Goal: Task Accomplishment & Management: Use online tool/utility

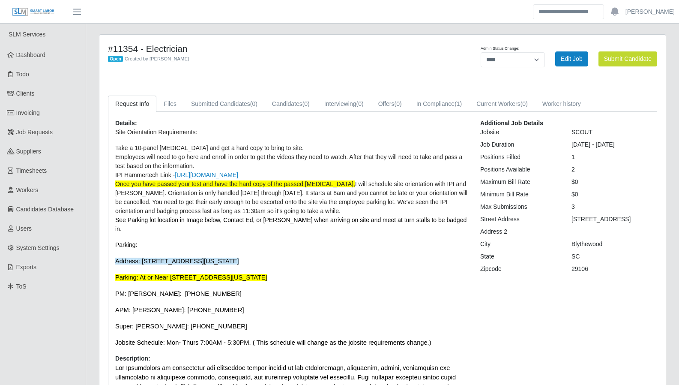
select select "****"
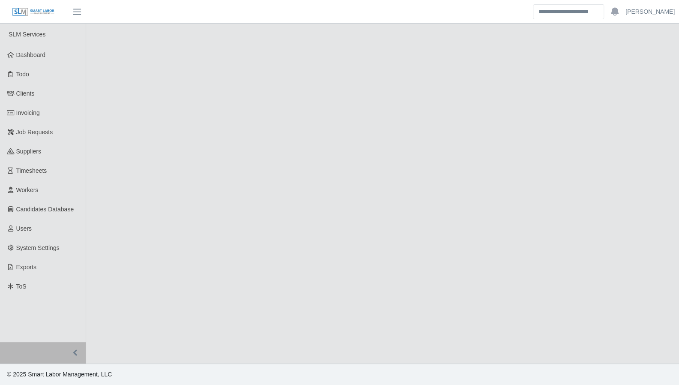
select select "****"
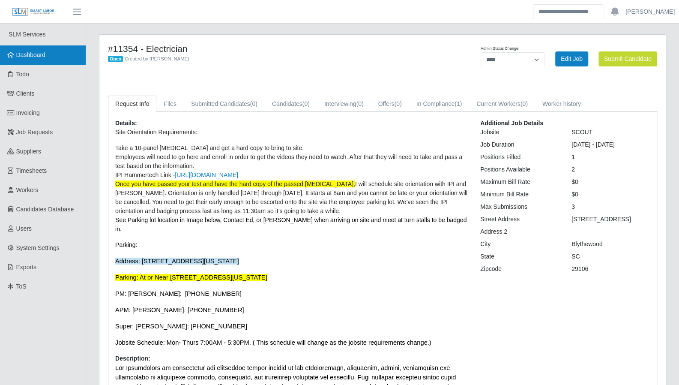
drag, startPoint x: 49, startPoint y: 61, endPoint x: 3, endPoint y: 62, distance: 45.9
click at [49, 61] on link "Dashboard" at bounding box center [43, 54] width 86 height 19
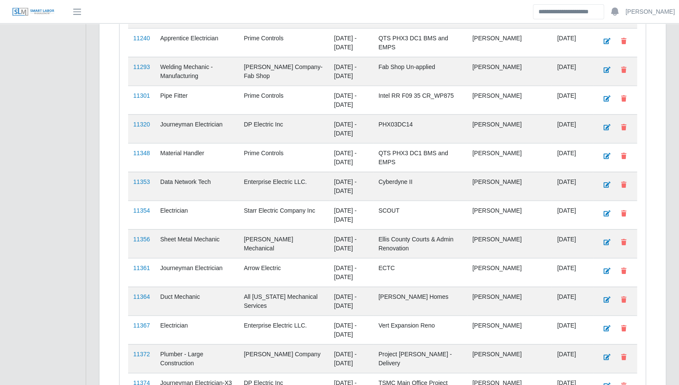
scroll to position [1295, 0]
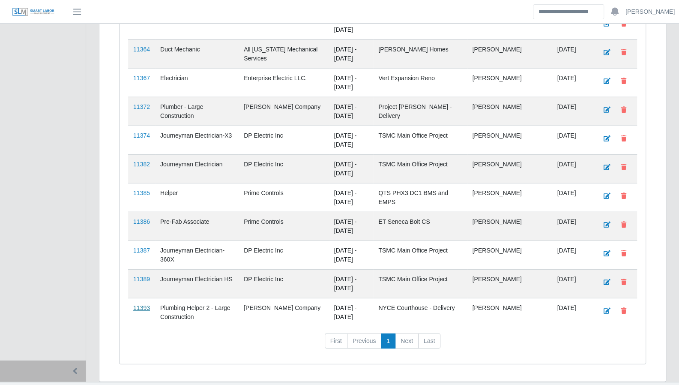
click at [141, 304] on link "11393" at bounding box center [141, 307] width 17 height 7
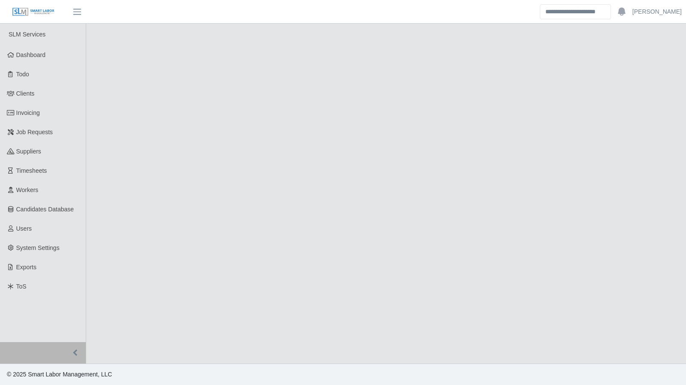
select select "****"
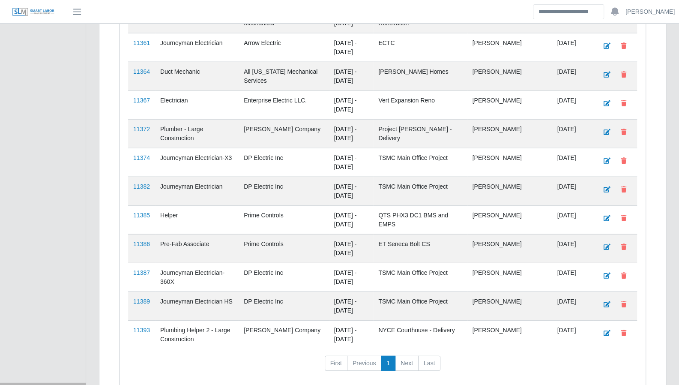
scroll to position [1295, 0]
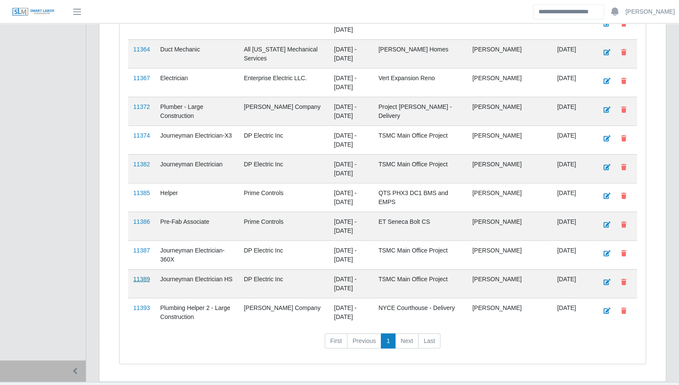
click at [138, 276] on link "11389" at bounding box center [141, 279] width 17 height 7
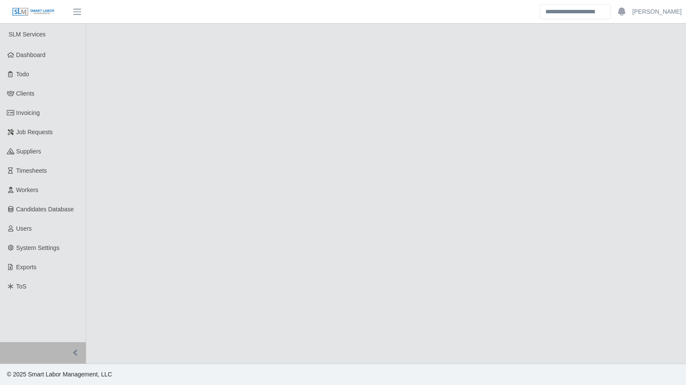
select select "****"
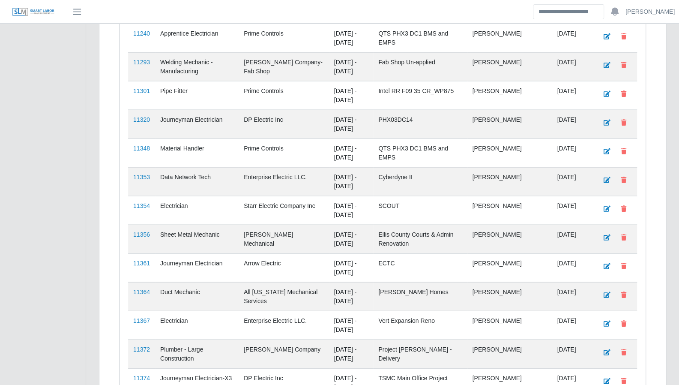
scroll to position [1295, 0]
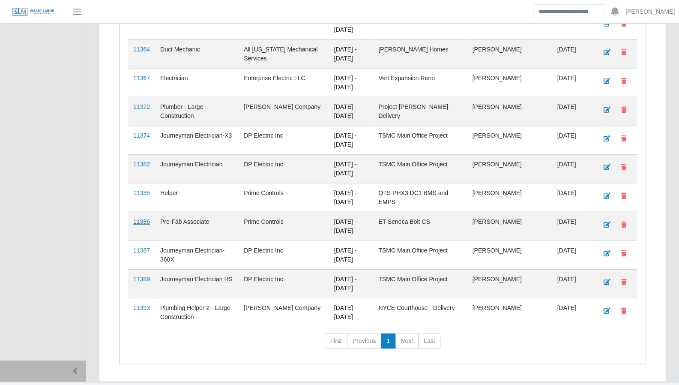
click at [141, 218] on link "11386" at bounding box center [141, 221] width 17 height 7
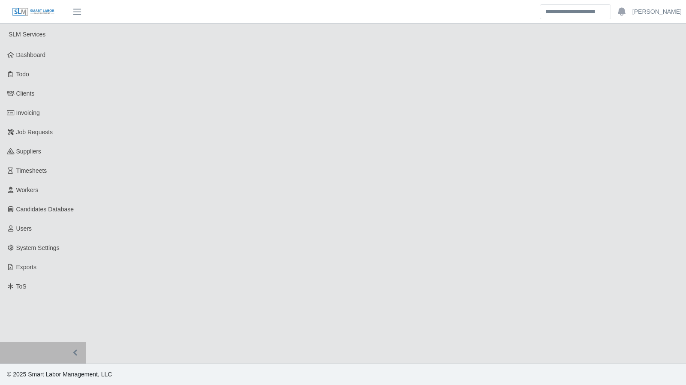
select select "****"
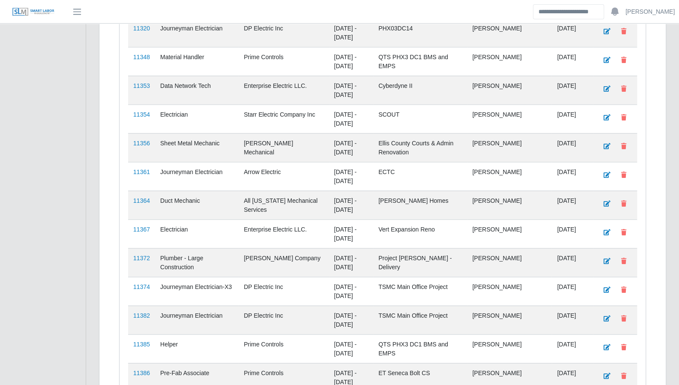
scroll to position [1143, 0]
click at [140, 111] on link "11354" at bounding box center [141, 114] width 17 height 7
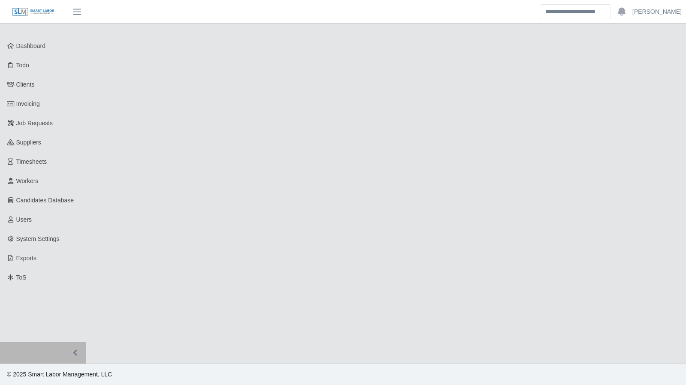
select select "****"
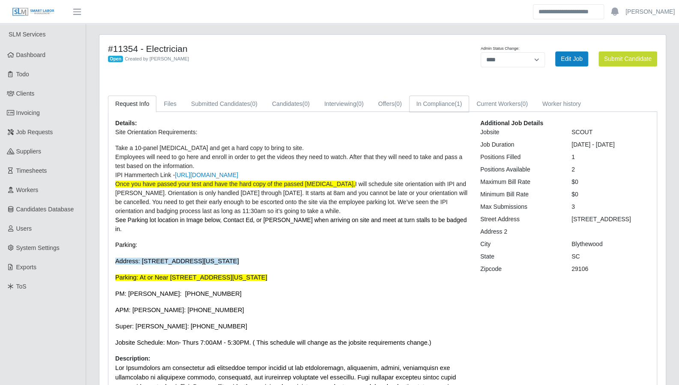
click at [459, 102] on span "(1)" at bounding box center [458, 103] width 7 height 7
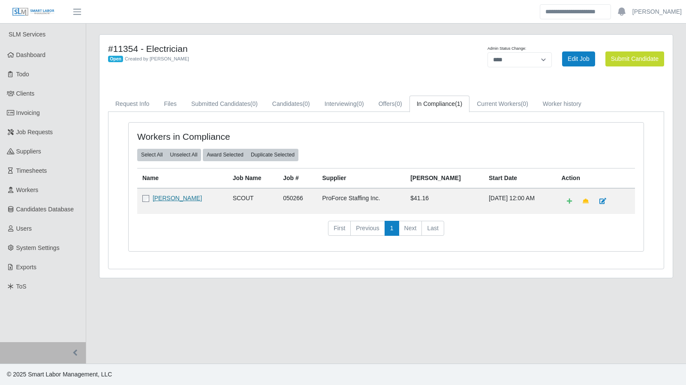
click at [165, 196] on link "Frederick Mack" at bounding box center [177, 198] width 49 height 7
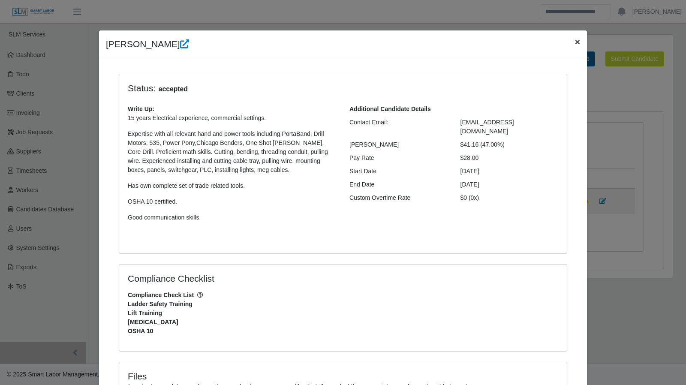
click at [568, 45] on button "×" at bounding box center [577, 41] width 19 height 23
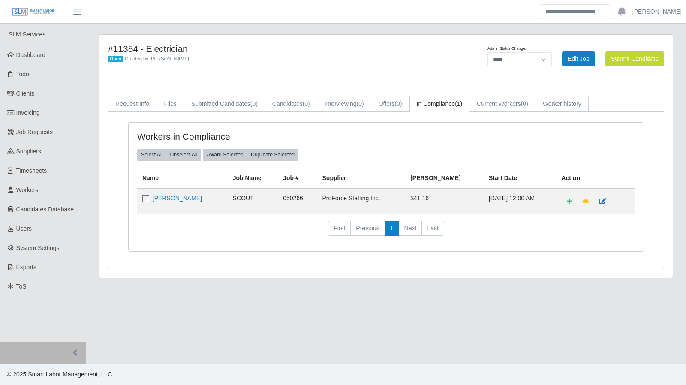
click at [560, 99] on link "Worker history" at bounding box center [561, 104] width 53 height 17
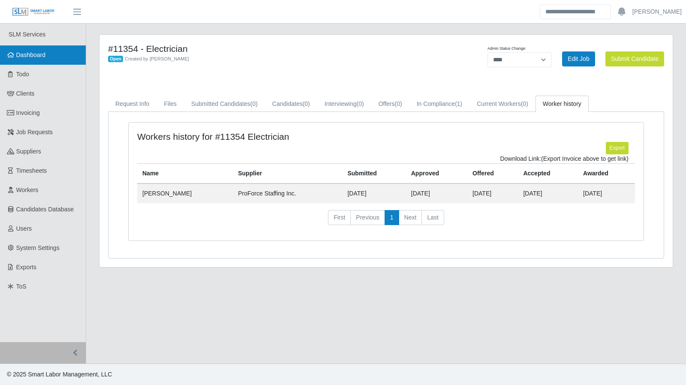
click at [24, 58] on span "Dashboard" at bounding box center [31, 54] width 30 height 7
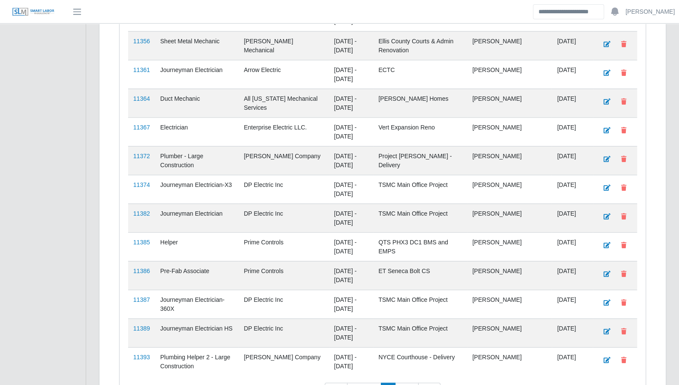
scroll to position [1256, 0]
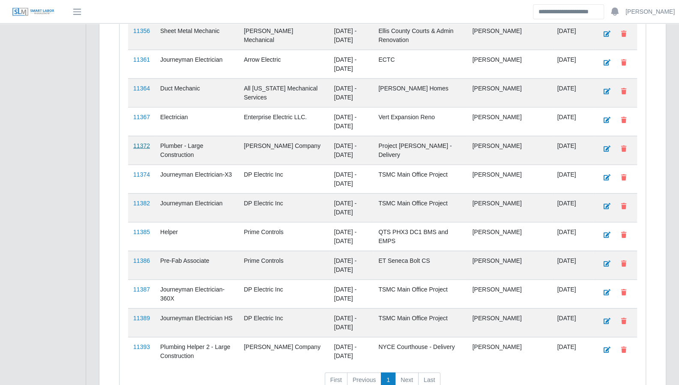
click at [141, 142] on link "11372" at bounding box center [141, 145] width 17 height 7
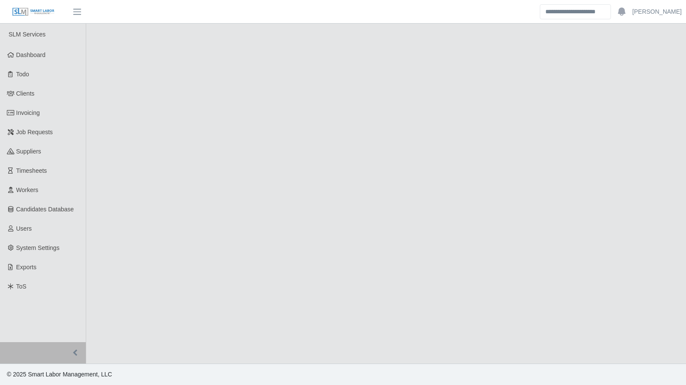
select select "****"
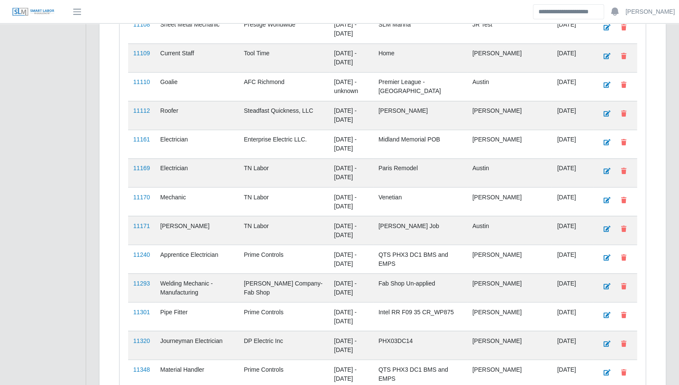
scroll to position [1295, 0]
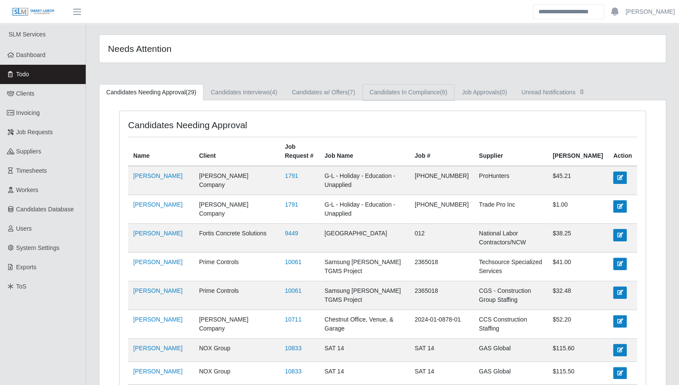
click at [422, 90] on link "Candidates In Compliance (6)" at bounding box center [409, 92] width 92 height 17
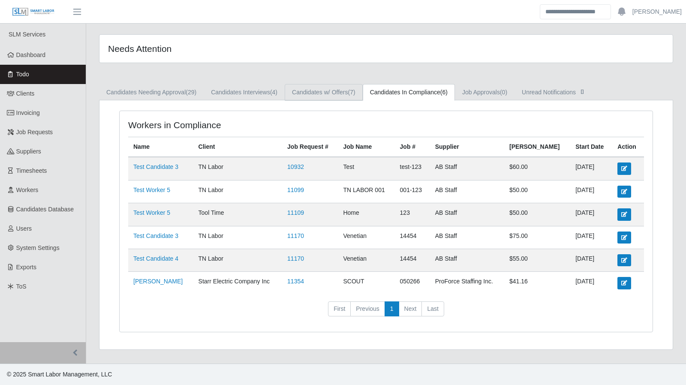
click at [351, 92] on span "(7)" at bounding box center [351, 92] width 7 height 7
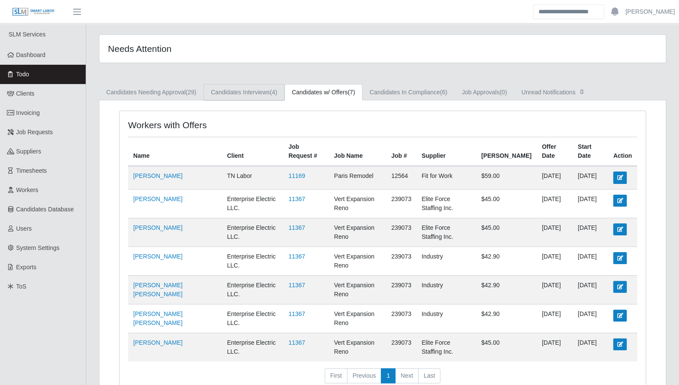
click at [273, 93] on span "(4)" at bounding box center [273, 92] width 7 height 7
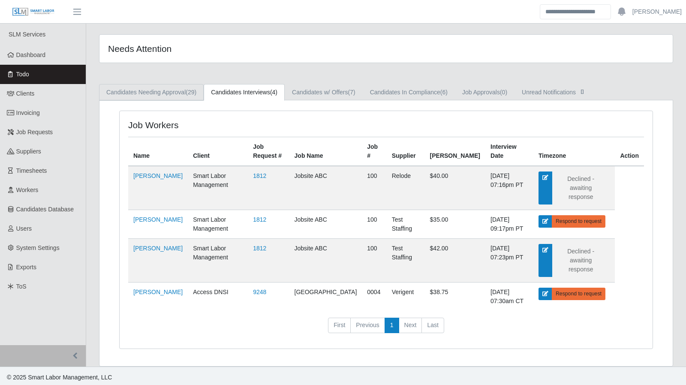
click at [132, 92] on link "Candidates Needing Approval (29)" at bounding box center [151, 92] width 105 height 17
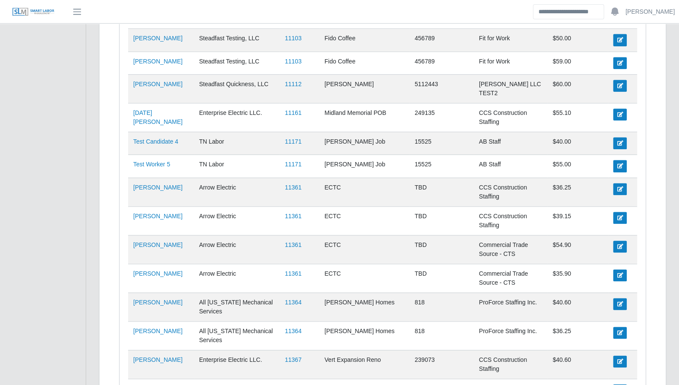
scroll to position [562, 0]
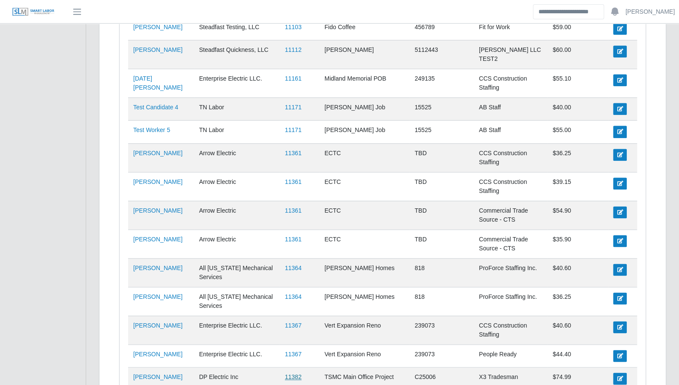
click at [288, 373] on link "11382" at bounding box center [293, 376] width 17 height 7
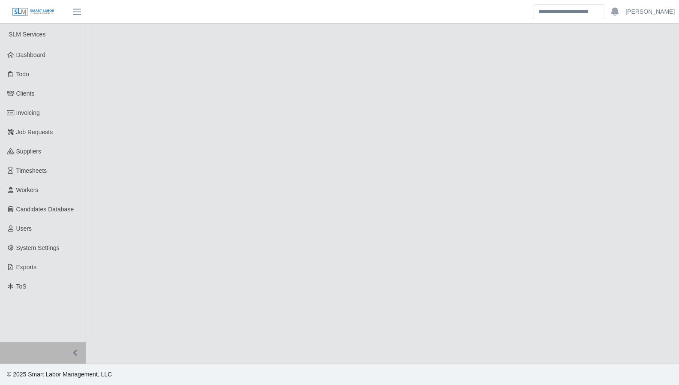
select select "****"
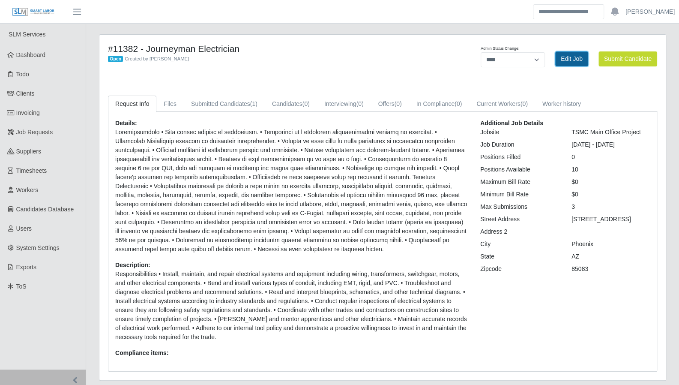
click at [564, 64] on link "Edit Job" at bounding box center [571, 58] width 33 height 15
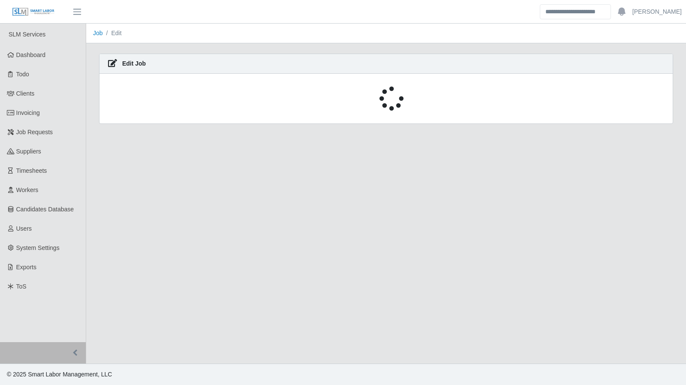
select select "****"
select select "*"
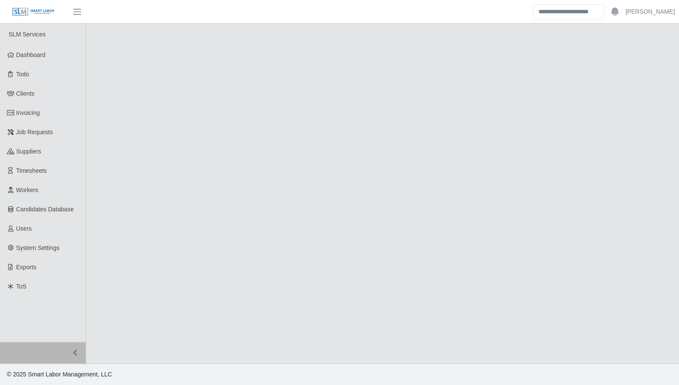
select select "****"
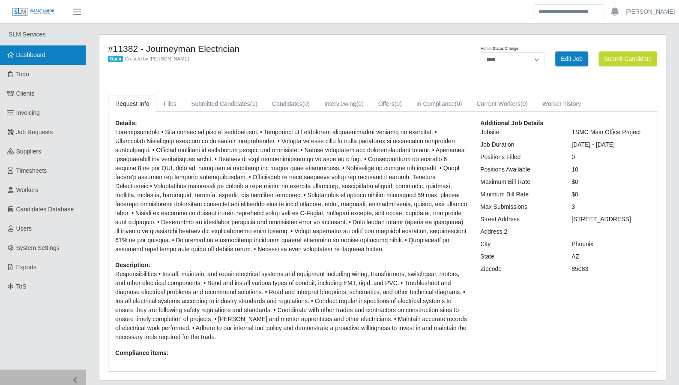
click at [35, 60] on link "Dashboard" at bounding box center [43, 54] width 86 height 19
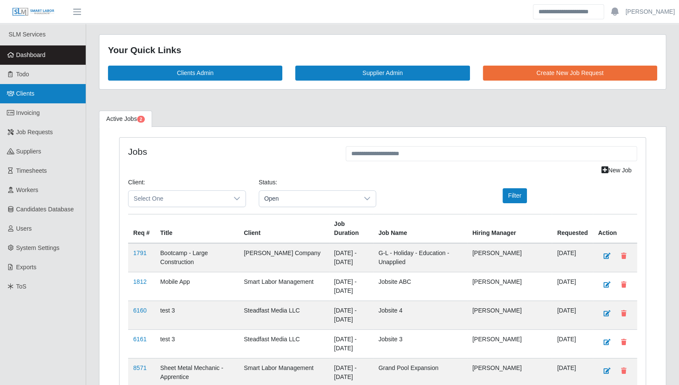
click at [21, 91] on span "Clients" at bounding box center [25, 93] width 18 height 7
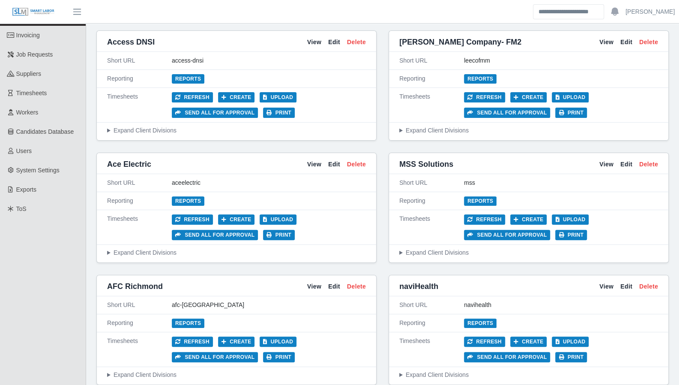
scroll to position [81, 0]
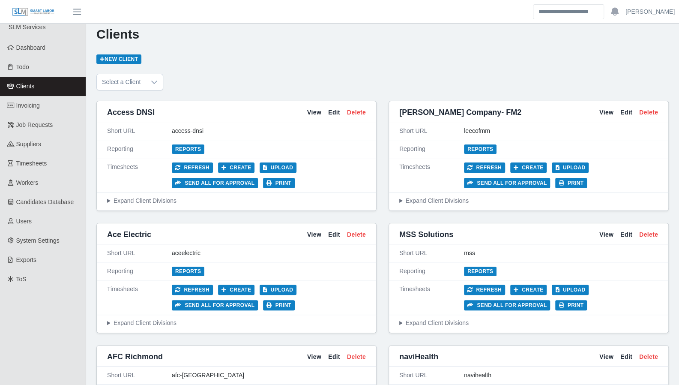
scroll to position [0, 0]
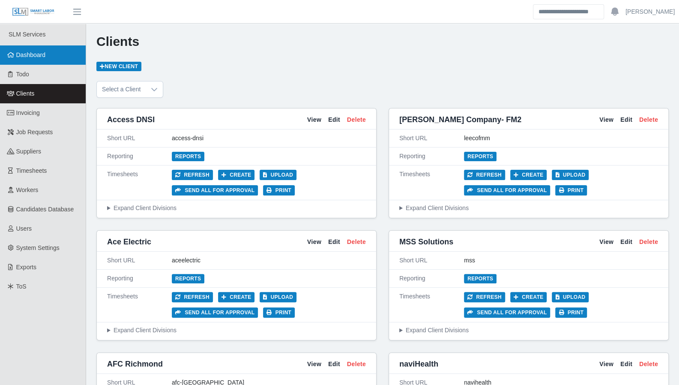
click at [15, 63] on link "Dashboard" at bounding box center [43, 54] width 86 height 19
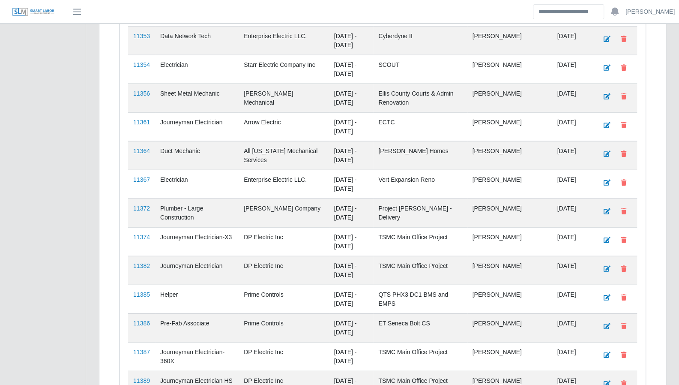
scroll to position [1295, 0]
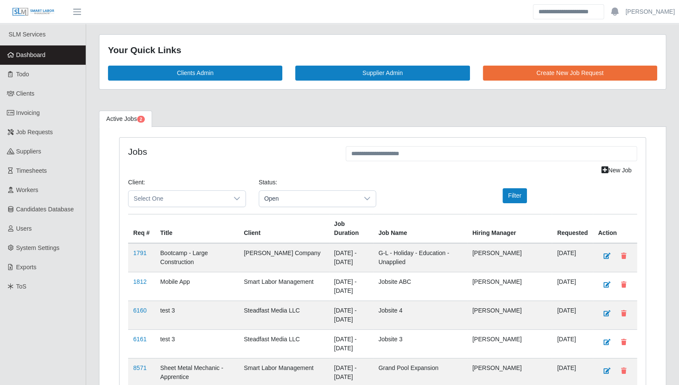
drag, startPoint x: 32, startPoint y: 57, endPoint x: 37, endPoint y: 57, distance: 5.6
click at [32, 57] on span "Dashboard" at bounding box center [31, 54] width 30 height 7
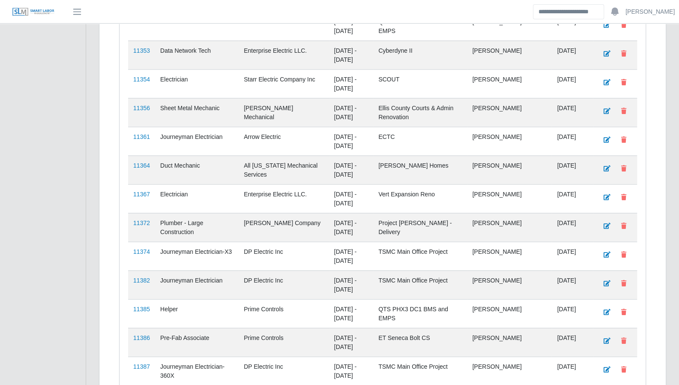
scroll to position [1177, 0]
click at [137, 135] on link "11361" at bounding box center [141, 138] width 17 height 7
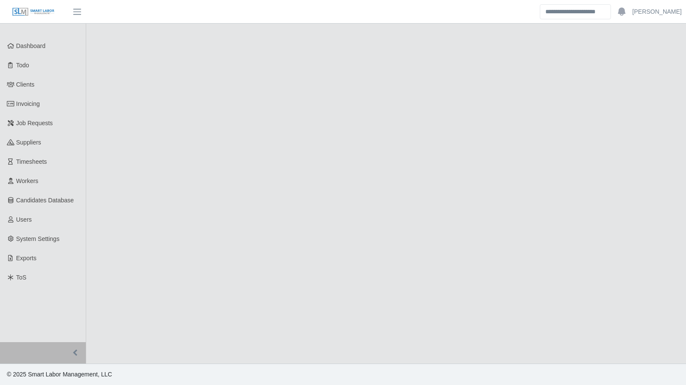
select select "****"
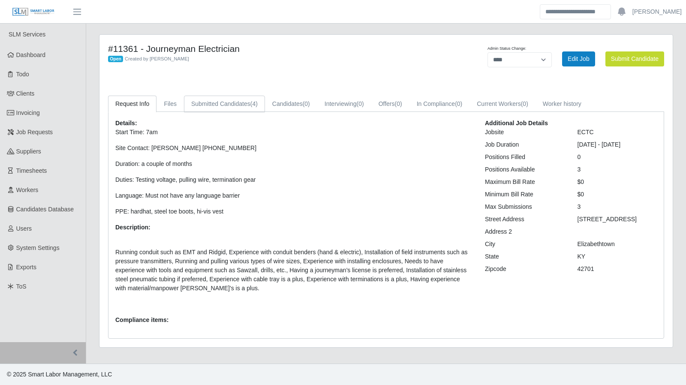
drag, startPoint x: 236, startPoint y: 99, endPoint x: 158, endPoint y: 54, distance: 89.8
click at [236, 99] on link "Submitted Candidates (4)" at bounding box center [224, 104] width 81 height 17
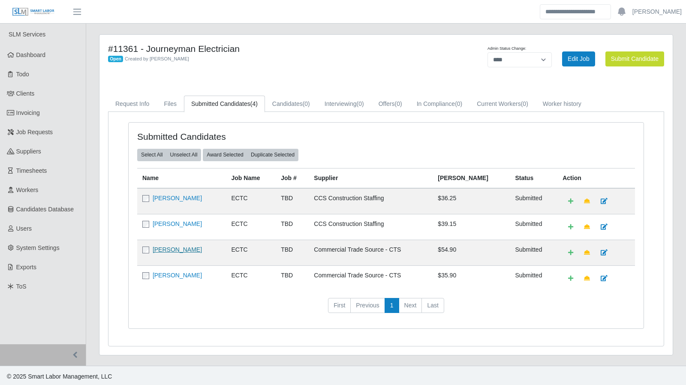
click at [184, 248] on link "[PERSON_NAME]" at bounding box center [177, 249] width 49 height 7
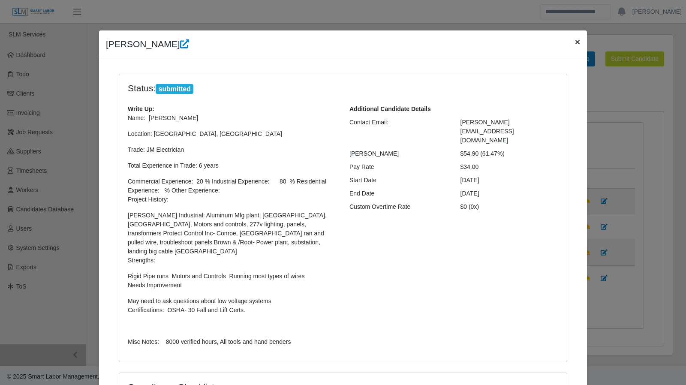
click at [575, 43] on span "×" at bounding box center [577, 42] width 5 height 10
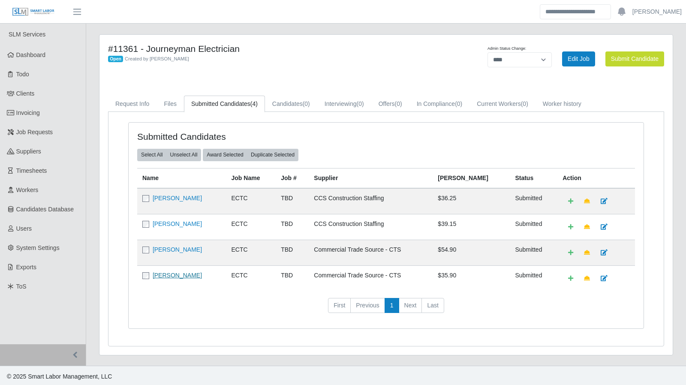
click at [190, 276] on link "Austin S Redmon" at bounding box center [177, 275] width 49 height 7
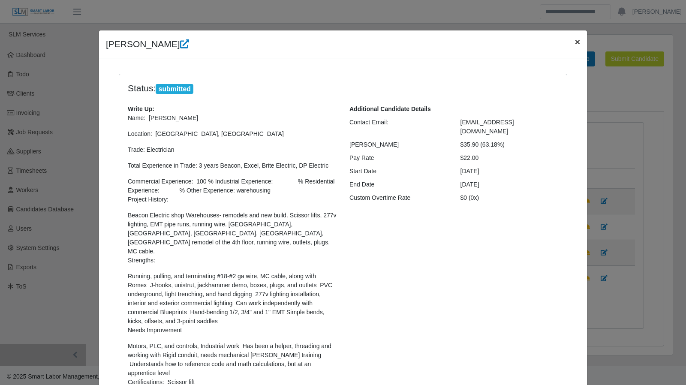
click at [575, 39] on span "×" at bounding box center [577, 42] width 5 height 10
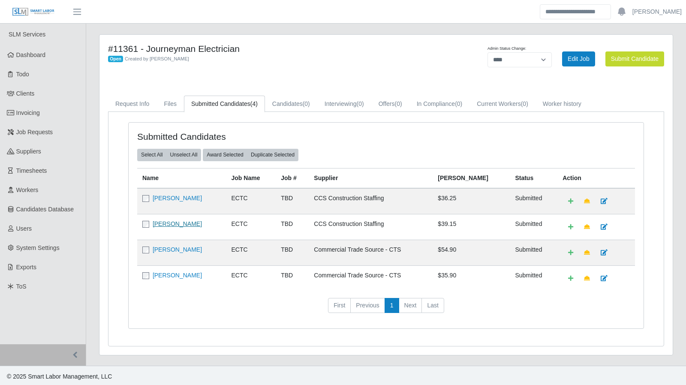
click at [161, 221] on link "Tyrone Bookert" at bounding box center [177, 223] width 49 height 7
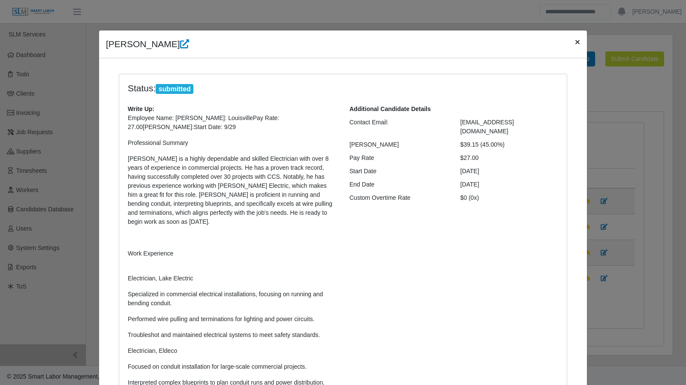
click at [576, 41] on span "×" at bounding box center [577, 42] width 5 height 10
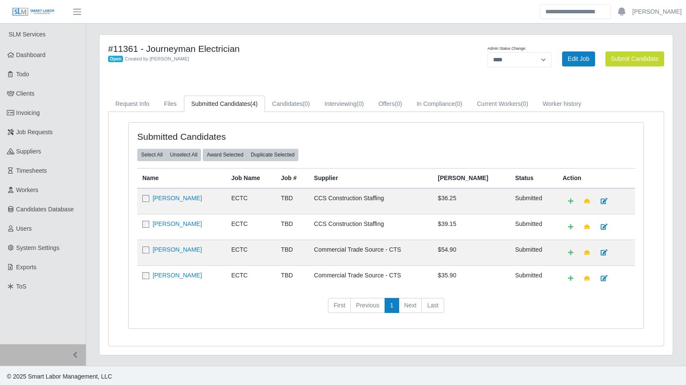
click at [162, 201] on td "Dario Bolano" at bounding box center [181, 201] width 89 height 26
click at [162, 197] on link "Dario Bolano" at bounding box center [177, 198] width 49 height 7
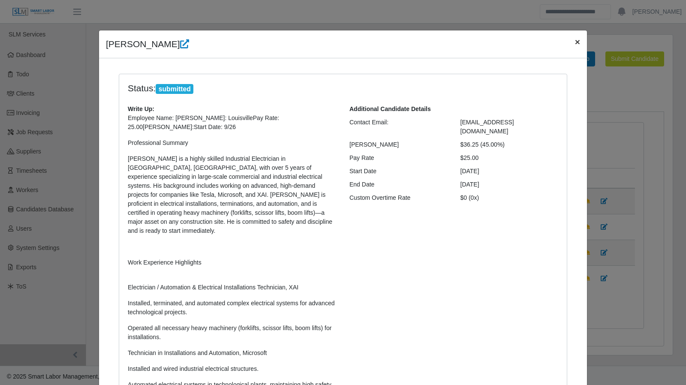
click at [575, 44] on span "×" at bounding box center [577, 42] width 5 height 10
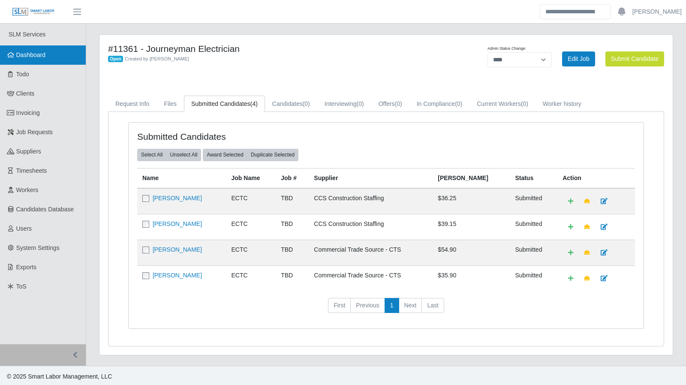
click at [41, 58] on span "Dashboard" at bounding box center [31, 54] width 30 height 7
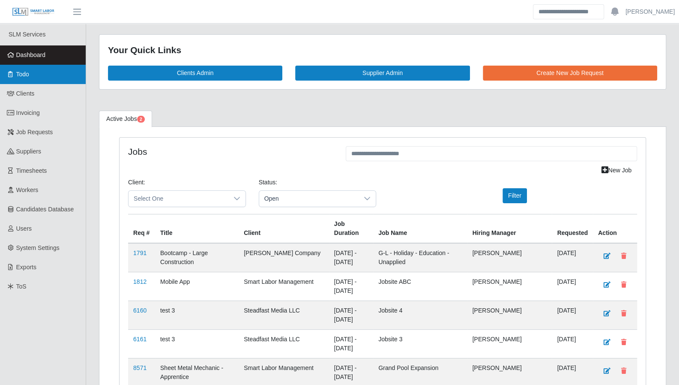
click at [41, 73] on link "Todo" at bounding box center [43, 74] width 86 height 19
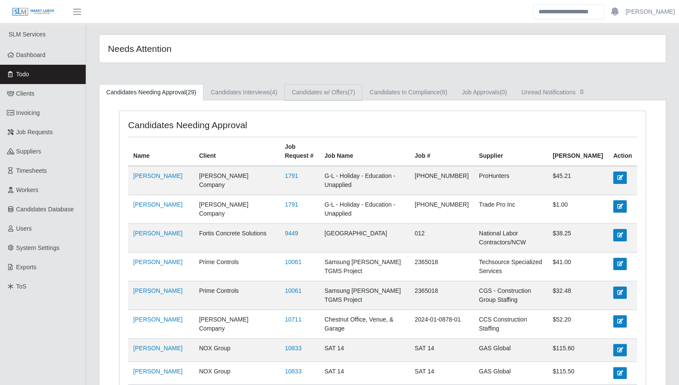
click at [333, 95] on link "Candidates w/ Offers (7)" at bounding box center [324, 92] width 78 height 17
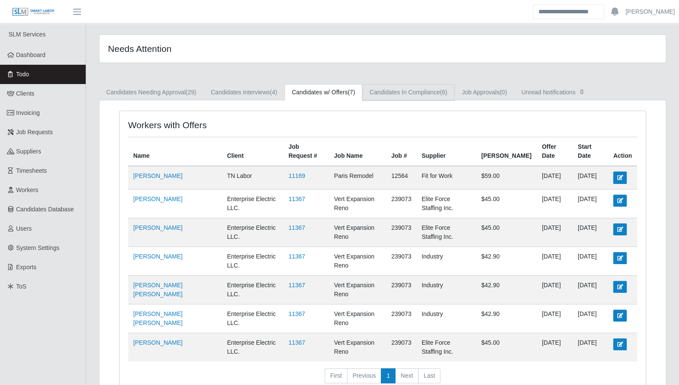
click at [392, 89] on link "Candidates In Compliance (6)" at bounding box center [409, 92] width 92 height 17
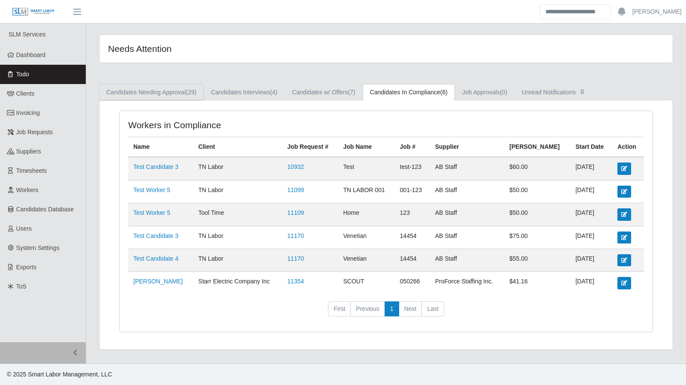
click at [181, 91] on link "Candidates Needing Approval (29)" at bounding box center [151, 92] width 105 height 17
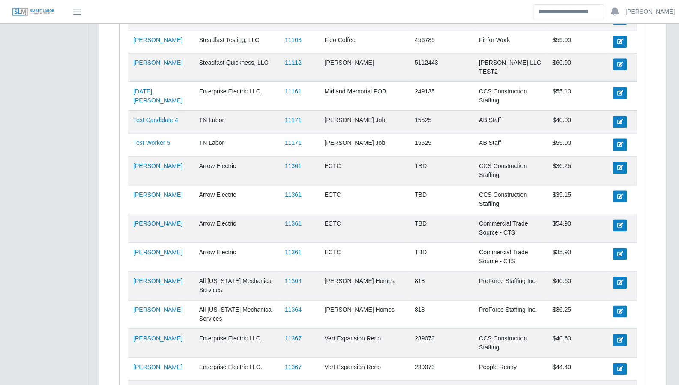
scroll to position [554, 0]
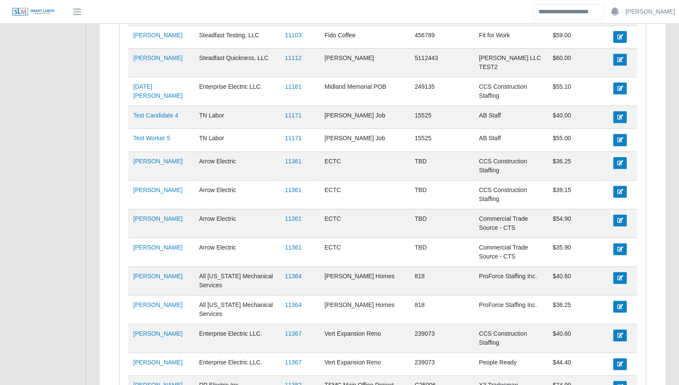
click at [660, 249] on div "Candidates Needing Approval Name Client Job Request # Job Name Job # Supplier B…" at bounding box center [382, -1] width 567 height 907
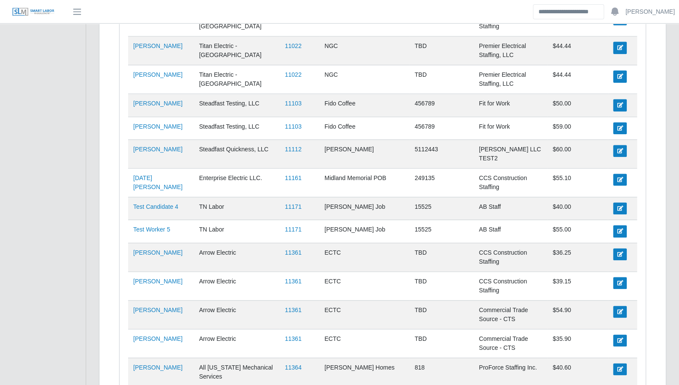
scroll to position [462, 0]
click at [652, 267] on div "Candidates Needing Approval Name Client Job Request # Job Name Job # Supplier B…" at bounding box center [383, 94] width 540 height 890
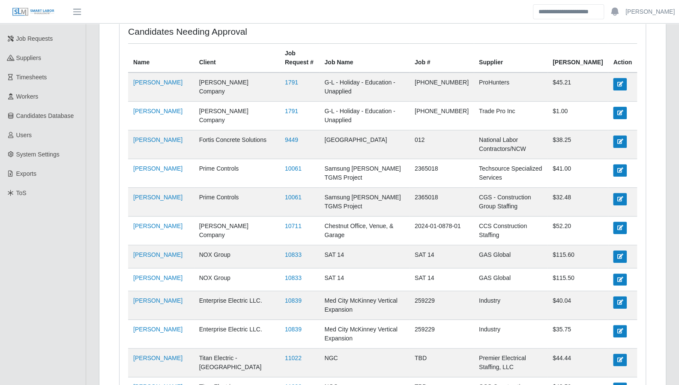
scroll to position [0, 0]
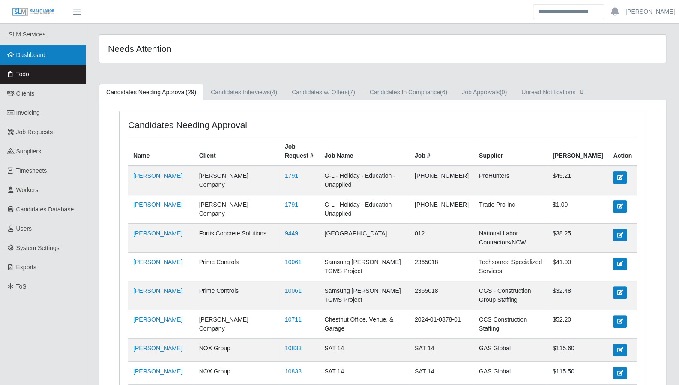
click at [34, 60] on link "Dashboard" at bounding box center [43, 54] width 86 height 19
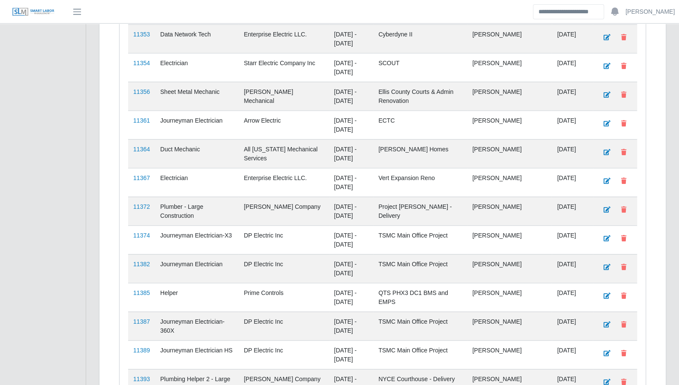
scroll to position [1266, 0]
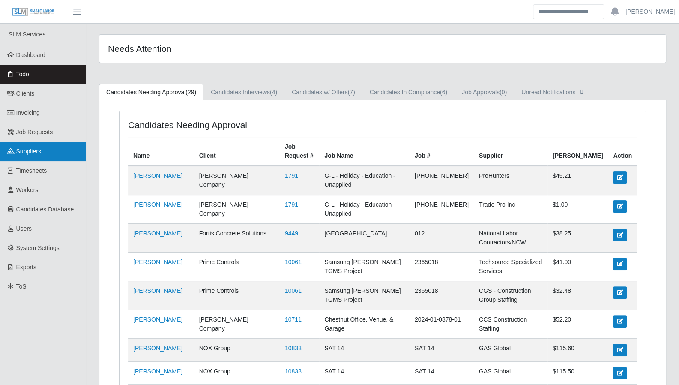
click at [13, 153] on icon at bounding box center [11, 151] width 8 height 6
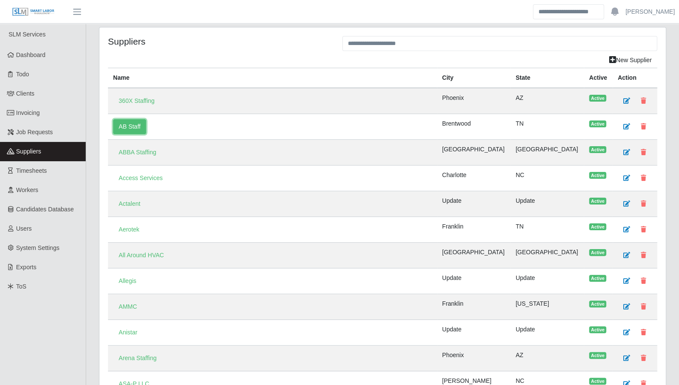
click at [132, 129] on link "AB Staff" at bounding box center [129, 126] width 33 height 15
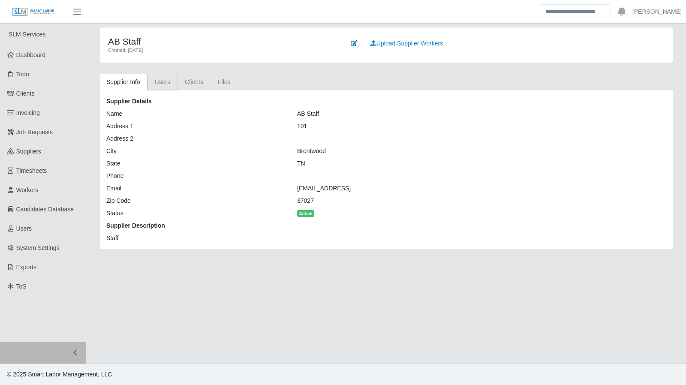
click at [163, 87] on link "Users" at bounding box center [162, 82] width 30 height 17
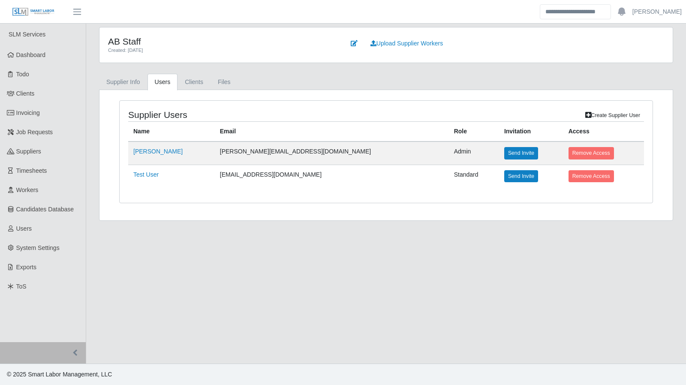
click at [231, 173] on td "test@abstaff.co" at bounding box center [332, 176] width 234 height 23
copy tr "test@abstaff.co"
click at [664, 15] on link "[PERSON_NAME]" at bounding box center [656, 11] width 49 height 9
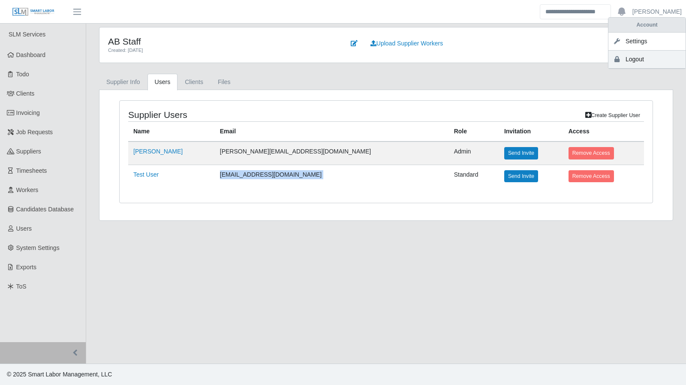
click at [629, 60] on link "Logout" at bounding box center [646, 60] width 77 height 18
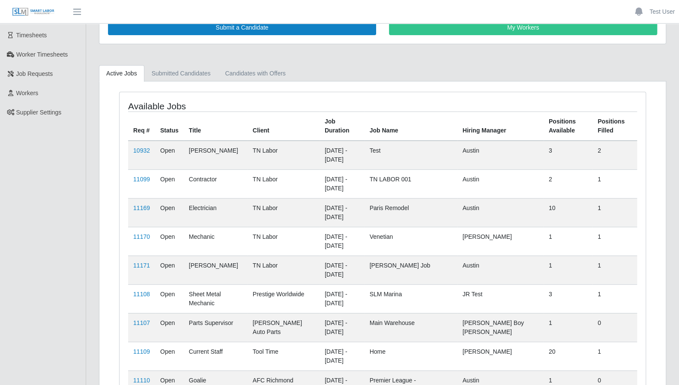
scroll to position [9, 0]
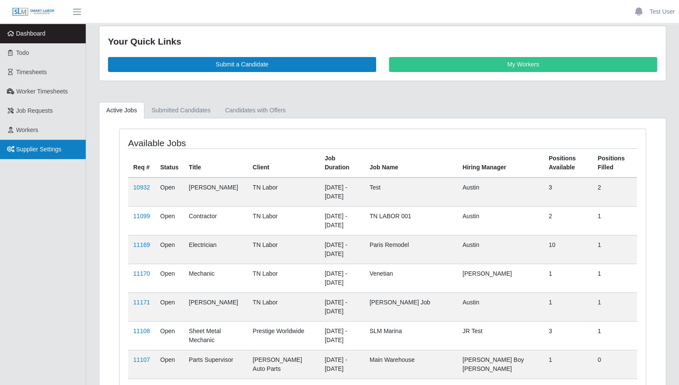
click at [47, 148] on span "Supplier Settings" at bounding box center [38, 149] width 45 height 7
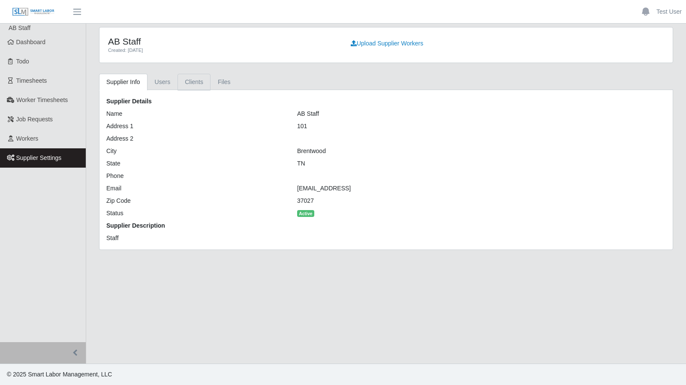
click at [190, 83] on link "Clients" at bounding box center [193, 82] width 33 height 17
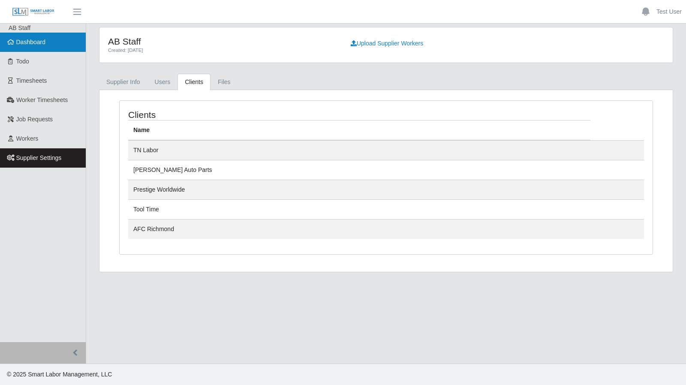
click at [56, 49] on link "Dashboard" at bounding box center [43, 42] width 86 height 19
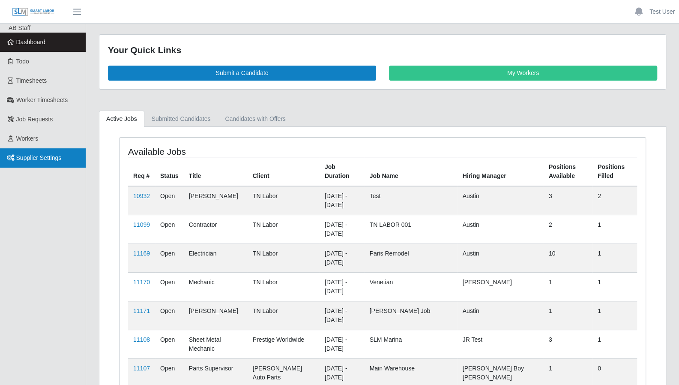
click at [33, 156] on span "Supplier Settings" at bounding box center [38, 157] width 45 height 7
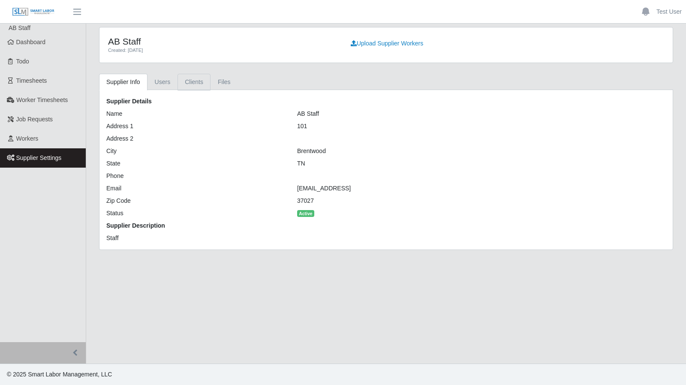
click at [193, 81] on link "Clients" at bounding box center [193, 82] width 33 height 17
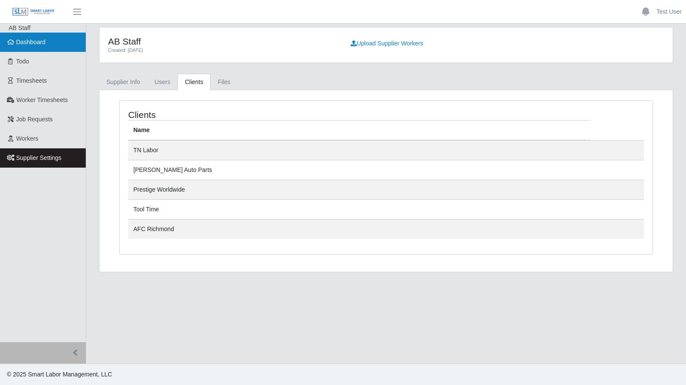
click at [36, 45] on span "Dashboard" at bounding box center [31, 42] width 30 height 7
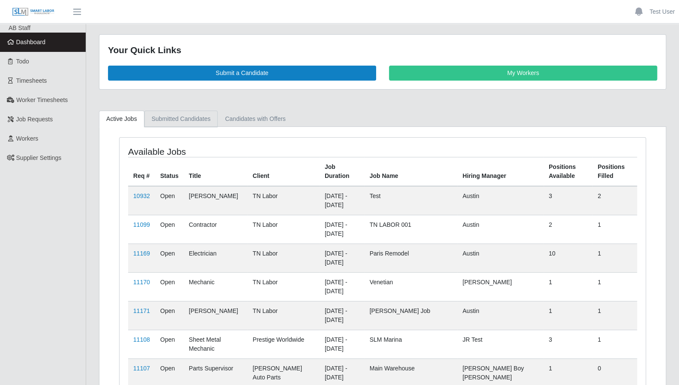
click at [162, 117] on link "Submitted Candidates" at bounding box center [181, 119] width 74 height 17
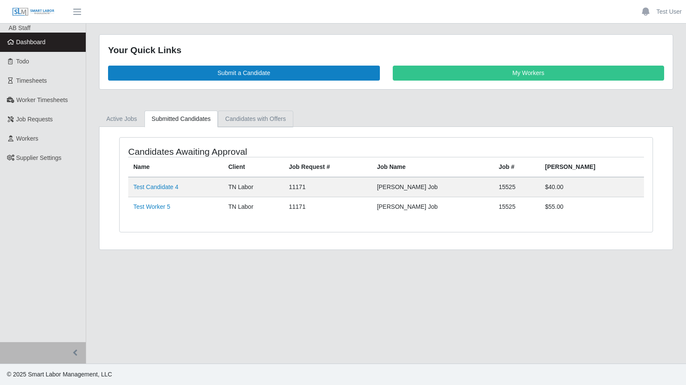
click at [246, 118] on link "Candidates with Offers" at bounding box center [255, 119] width 75 height 17
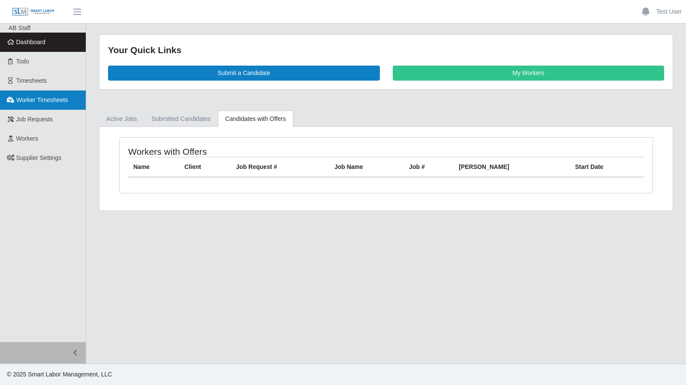
click at [34, 103] on span "Worker Timesheets" at bounding box center [41, 99] width 51 height 7
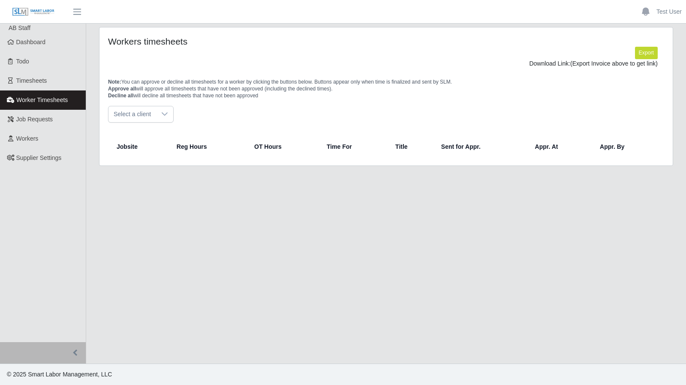
click at [172, 118] on div "Select a client" at bounding box center [386, 114] width 556 height 17
click at [209, 94] on p "Note: You can approve or decline all timesheets for a worker by clicking the bu…" at bounding box center [386, 88] width 556 height 21
click at [41, 136] on link "Workers" at bounding box center [43, 138] width 86 height 19
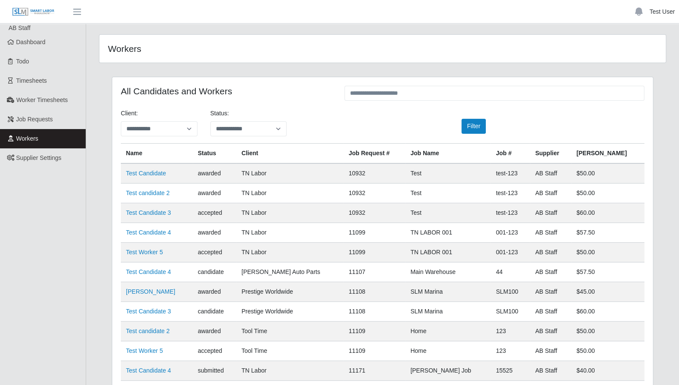
click at [656, 14] on link "Test User" at bounding box center [662, 11] width 25 height 9
click at [632, 58] on link "Logout" at bounding box center [640, 60] width 77 height 18
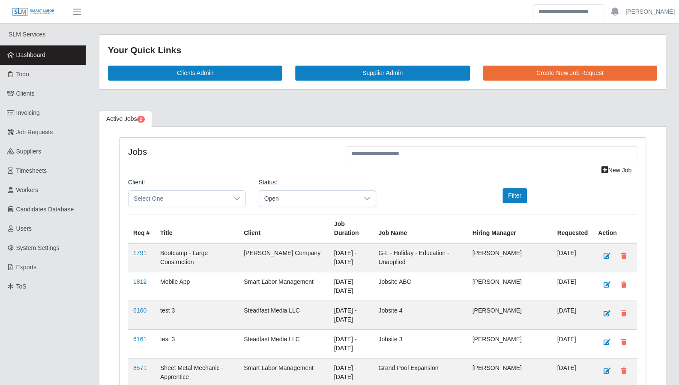
click at [23, 73] on span "Todo" at bounding box center [22, 74] width 13 height 7
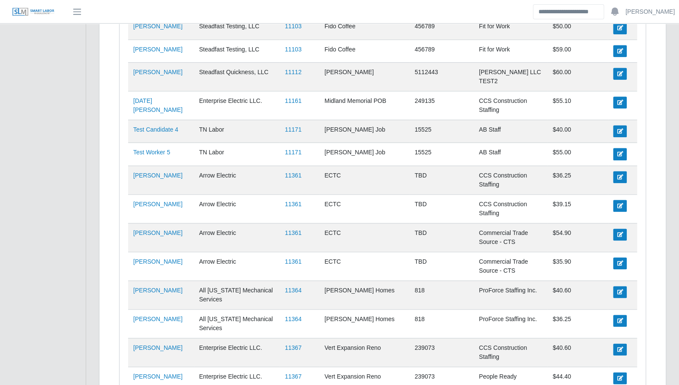
scroll to position [562, 0]
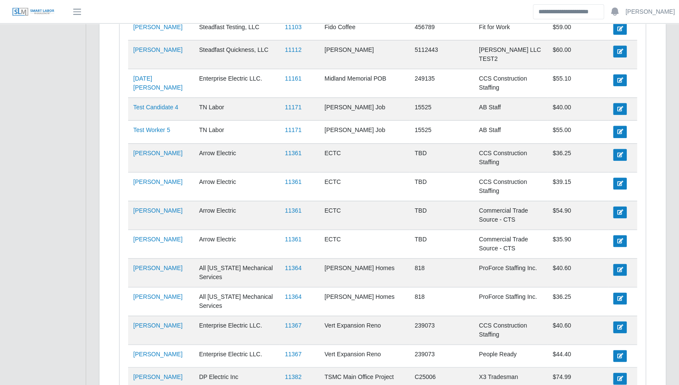
drag, startPoint x: 661, startPoint y: 288, endPoint x: 621, endPoint y: 282, distance: 40.2
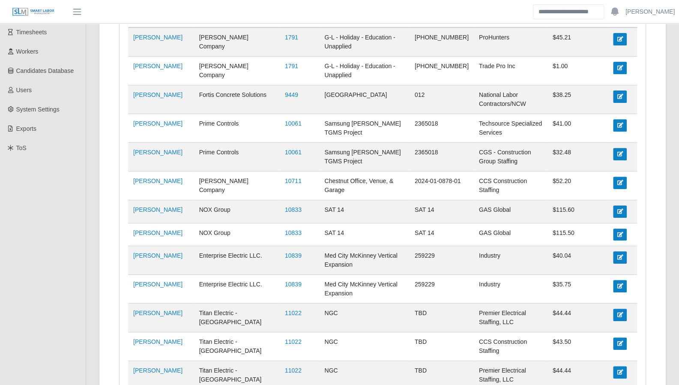
scroll to position [0, 0]
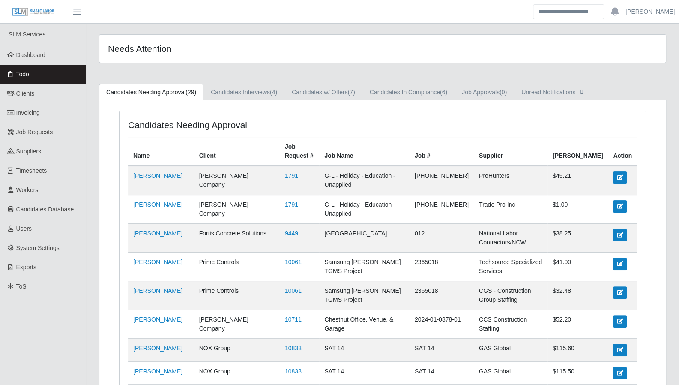
click at [27, 71] on span "Todo" at bounding box center [22, 74] width 13 height 7
click at [46, 51] on link "Dashboard" at bounding box center [43, 54] width 86 height 19
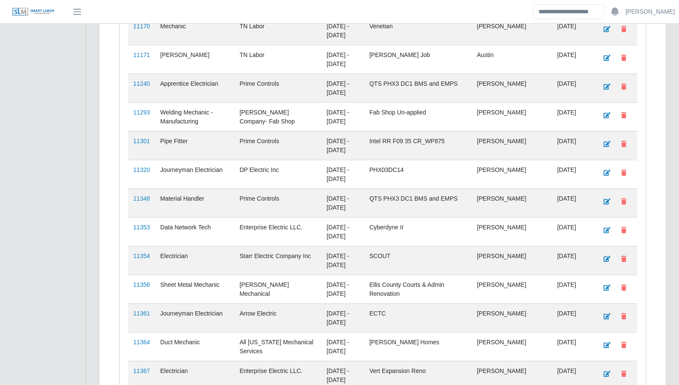
scroll to position [1323, 0]
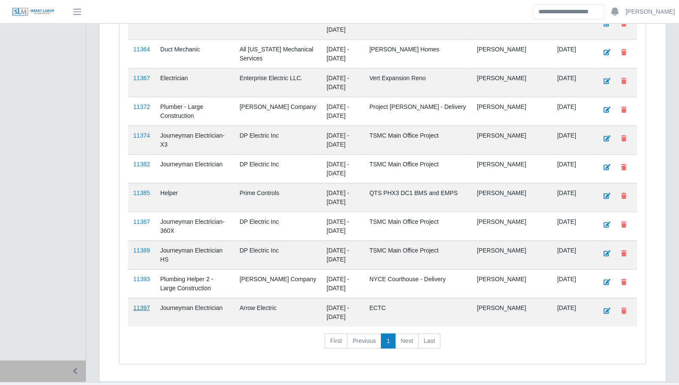
click at [143, 304] on link "11397" at bounding box center [141, 307] width 17 height 7
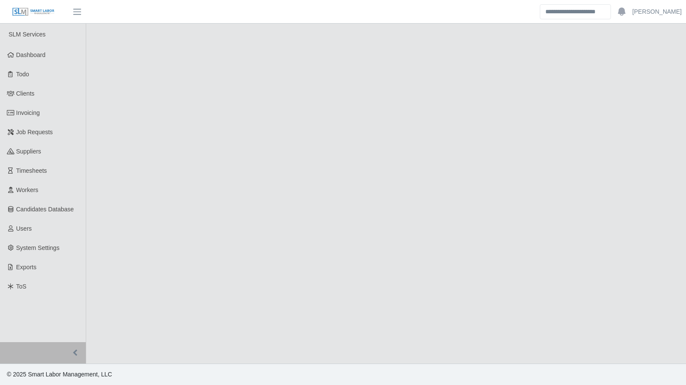
select select "****"
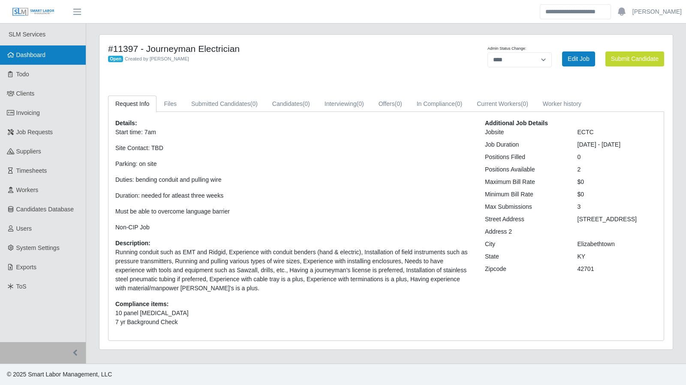
click at [45, 57] on span "Dashboard" at bounding box center [31, 54] width 30 height 7
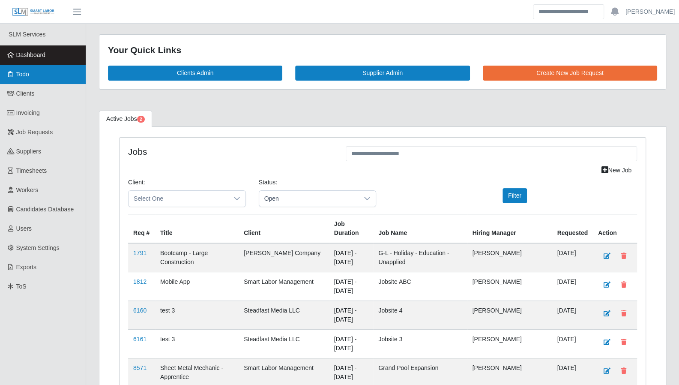
click at [34, 80] on link "Todo" at bounding box center [43, 74] width 86 height 19
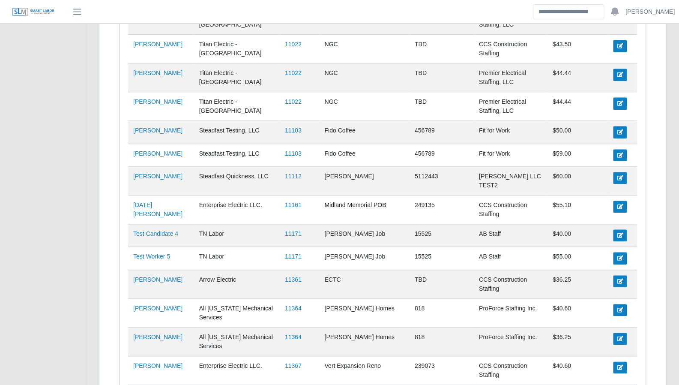
scroll to position [435, 0]
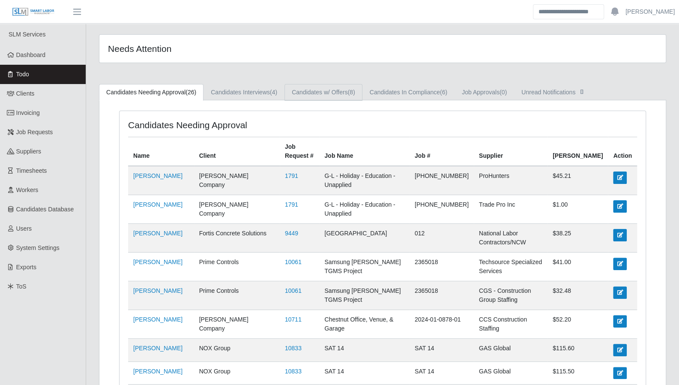
drag, startPoint x: 45, startPoint y: 61, endPoint x: 326, endPoint y: 84, distance: 281.6
click at [45, 61] on link "Dashboard" at bounding box center [43, 54] width 86 height 19
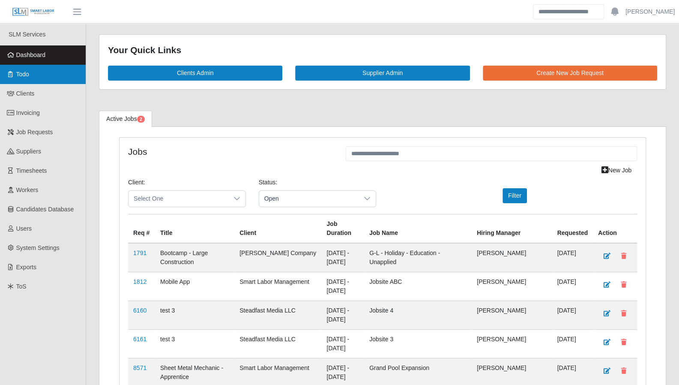
click at [27, 75] on span "Todo" at bounding box center [22, 74] width 13 height 7
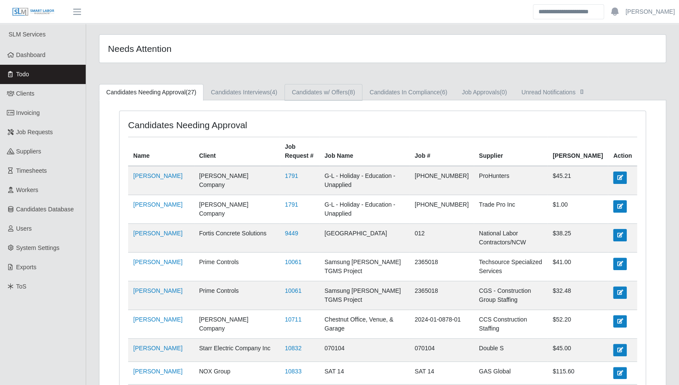
click at [320, 92] on link "Candidates w/ Offers (8)" at bounding box center [324, 92] width 78 height 17
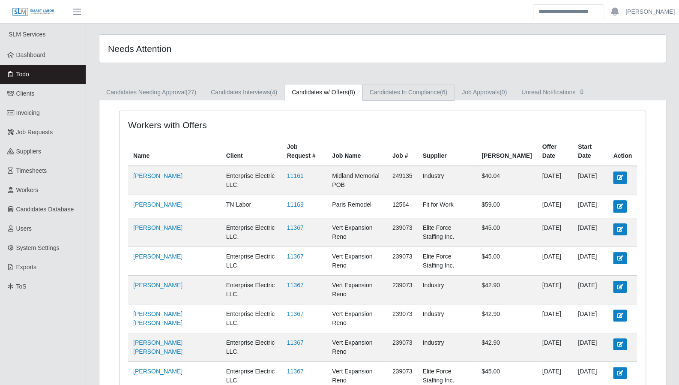
click at [409, 94] on link "Candidates In Compliance (6)" at bounding box center [409, 92] width 92 height 17
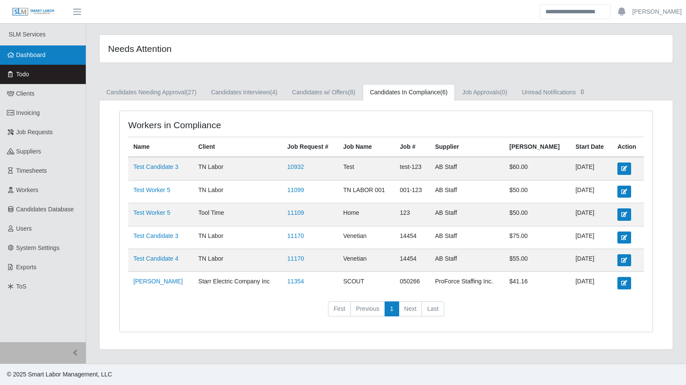
click at [72, 59] on link "Dashboard" at bounding box center [43, 54] width 86 height 19
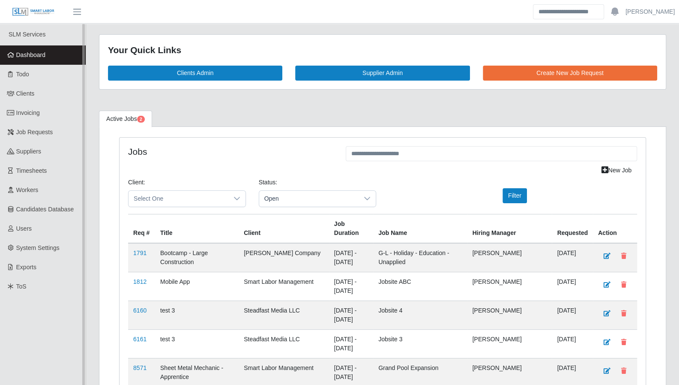
click at [30, 58] on span "Dashboard" at bounding box center [31, 54] width 30 height 7
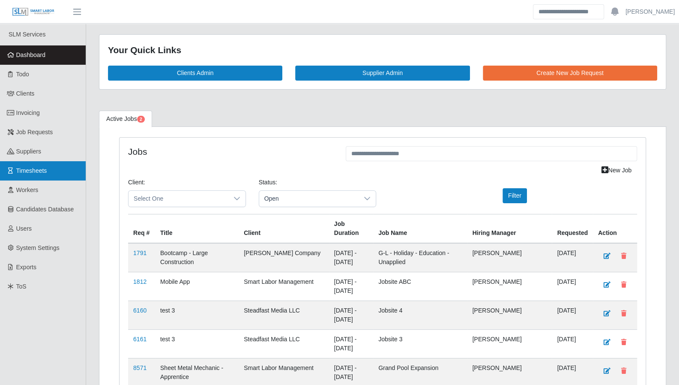
click at [27, 168] on span "Timesheets" at bounding box center [31, 170] width 31 height 7
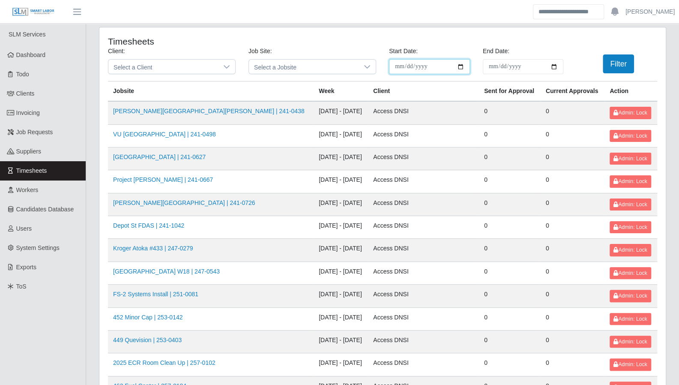
click at [461, 69] on input "**********" at bounding box center [429, 66] width 81 height 15
type input "**********"
click at [555, 66] on input "End Date:" at bounding box center [523, 66] width 81 height 15
type input "**********"
click at [620, 60] on button "Filter" at bounding box center [618, 63] width 31 height 19
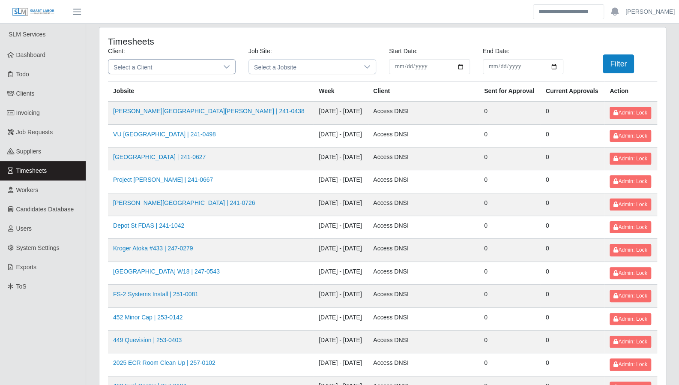
click at [227, 62] on div at bounding box center [226, 67] width 17 height 14
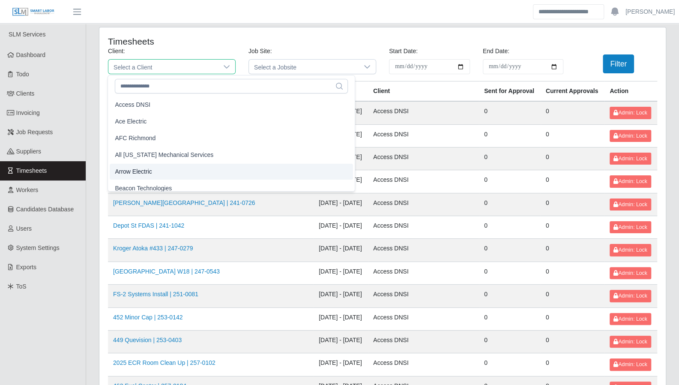
click at [184, 173] on li "Arrow Electric" at bounding box center [231, 172] width 243 height 16
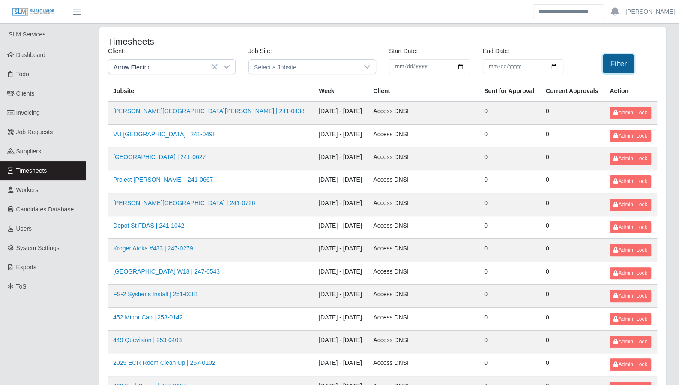
click at [632, 64] on button "Filter" at bounding box center [618, 63] width 31 height 19
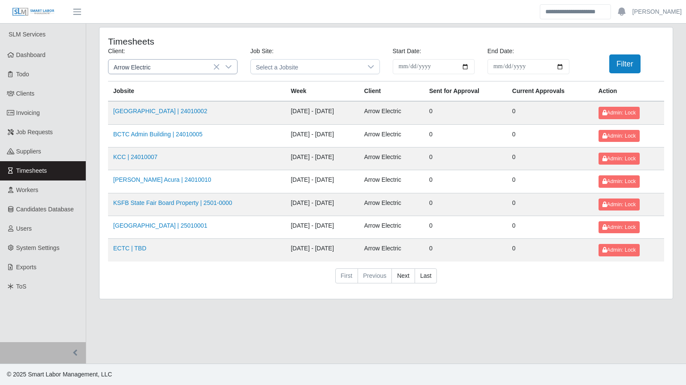
click at [230, 66] on icon at bounding box center [228, 66] width 6 height 3
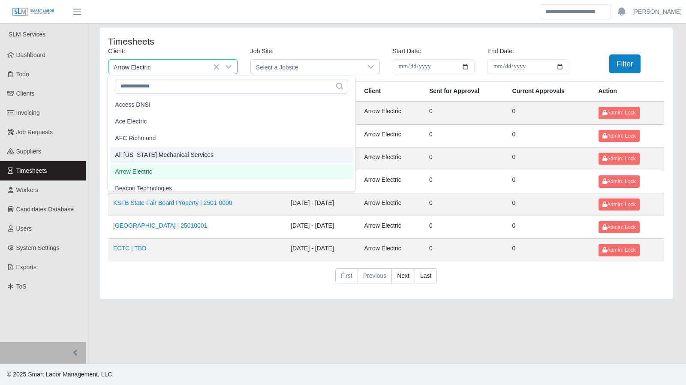
click at [159, 150] on span "All [US_STATE] Mechanical Services" at bounding box center [164, 154] width 99 height 9
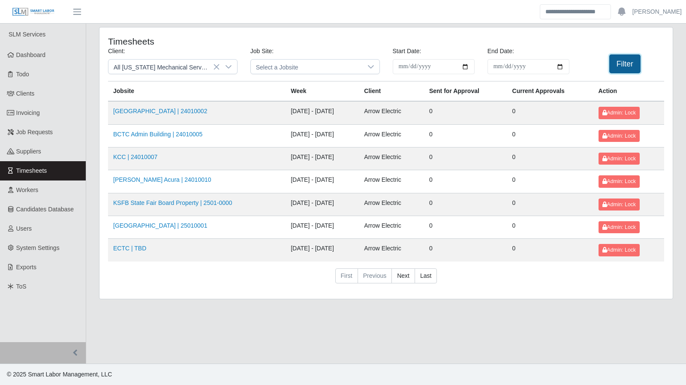
click at [625, 57] on button "Filter" at bounding box center [624, 63] width 31 height 19
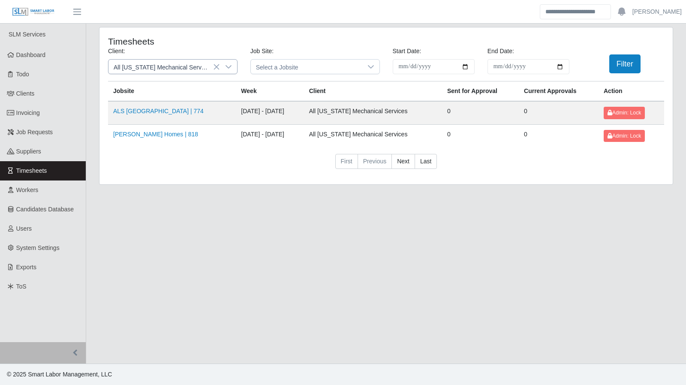
click at [230, 68] on icon at bounding box center [228, 66] width 7 height 7
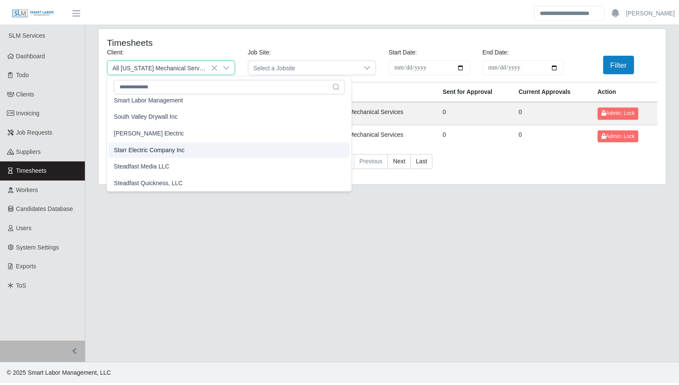
scroll to position [897, 0]
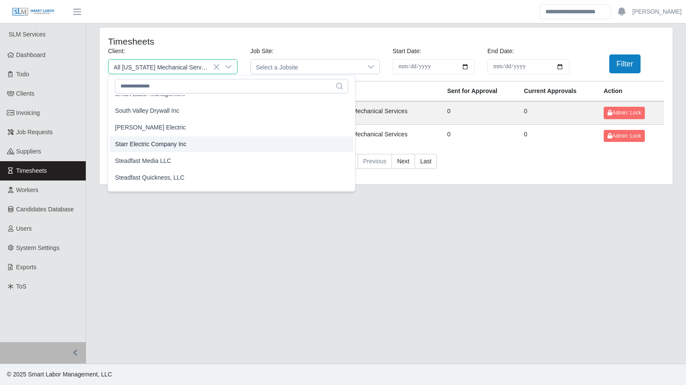
click at [158, 143] on span "Starr Electric Company Inc" at bounding box center [151, 144] width 72 height 9
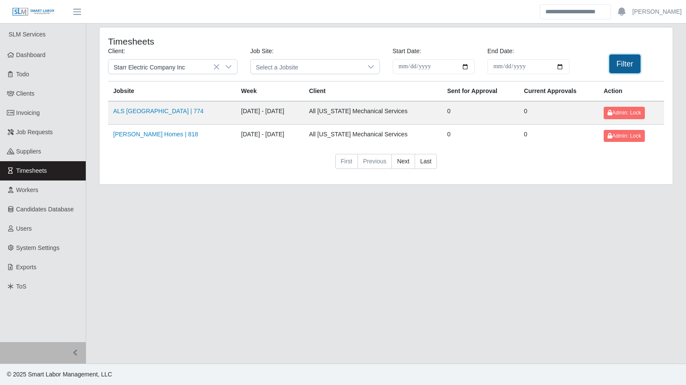
click at [624, 63] on button "Filter" at bounding box center [624, 63] width 31 height 19
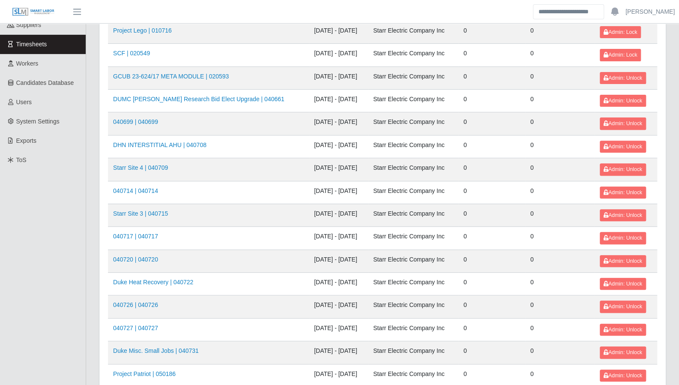
scroll to position [125, 0]
